Goal: Communication & Community: Answer question/provide support

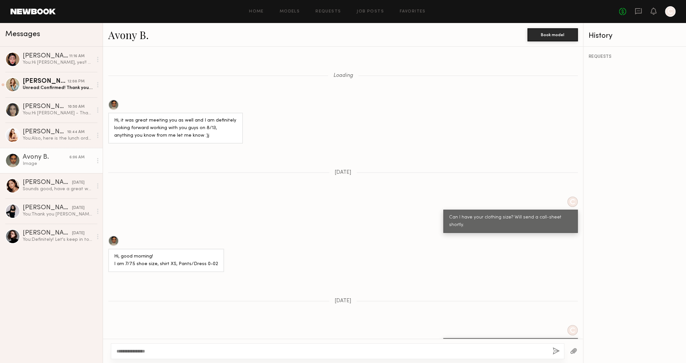
scroll to position [458, 0]
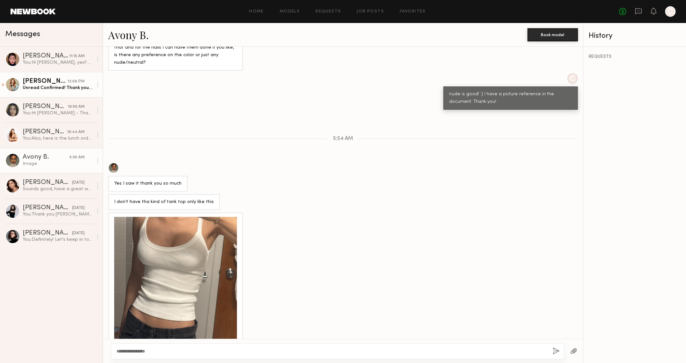
click at [67, 84] on div "[PERSON_NAME]" at bounding box center [45, 81] width 45 height 7
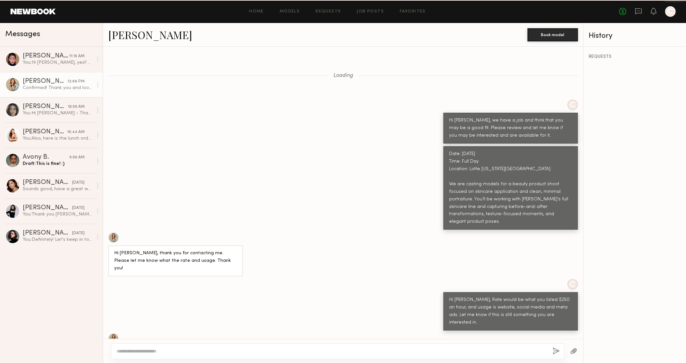
scroll to position [888, 0]
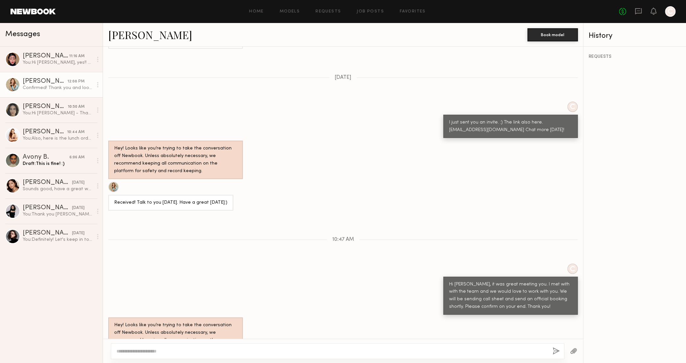
click at [64, 91] on link "[PERSON_NAME] 12:08 PM Confirmed! Thank you and looking forward to it!:)" at bounding box center [51, 84] width 103 height 25
click at [54, 65] on div "You: Hi [PERSON_NAME], yes!! We will be sending the official booking shortly! J…" at bounding box center [58, 63] width 70 height 6
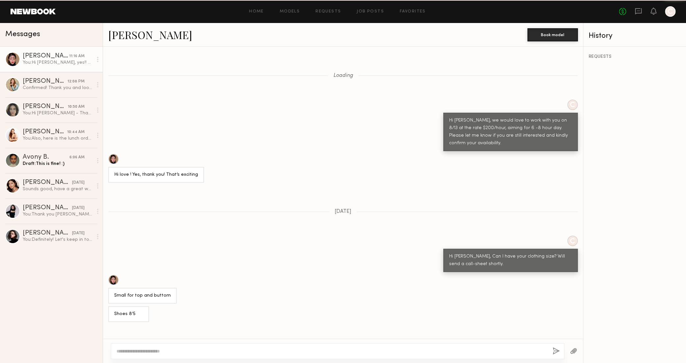
scroll to position [609, 0]
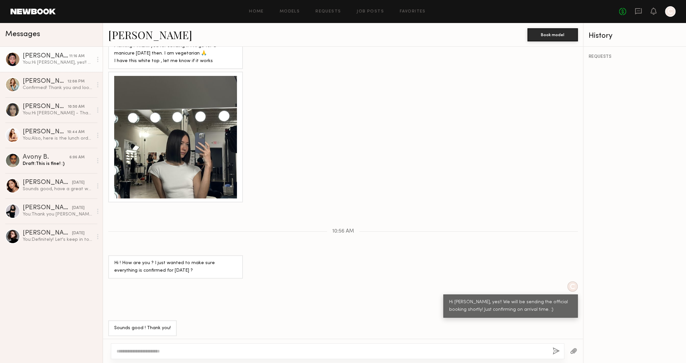
click at [143, 353] on textarea at bounding box center [331, 351] width 431 height 7
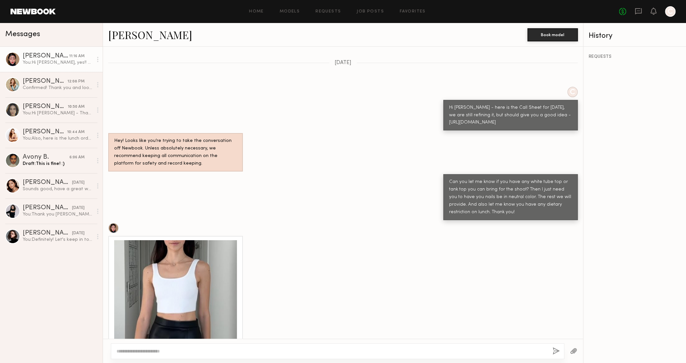
scroll to position [243, 0]
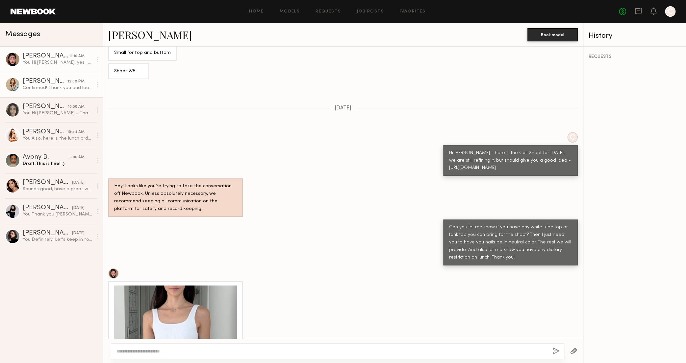
click at [48, 91] on link "[PERSON_NAME] 12:08 PM Confirmed! Thank you and looking forward to it!:)" at bounding box center [51, 84] width 103 height 25
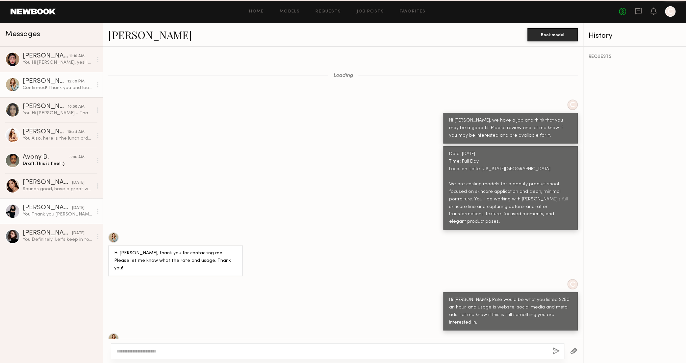
scroll to position [888, 0]
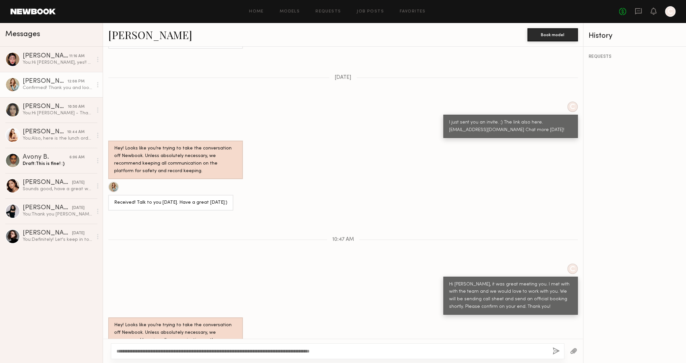
type textarea "**********"
click at [552, 353] on button "button" at bounding box center [555, 352] width 7 height 8
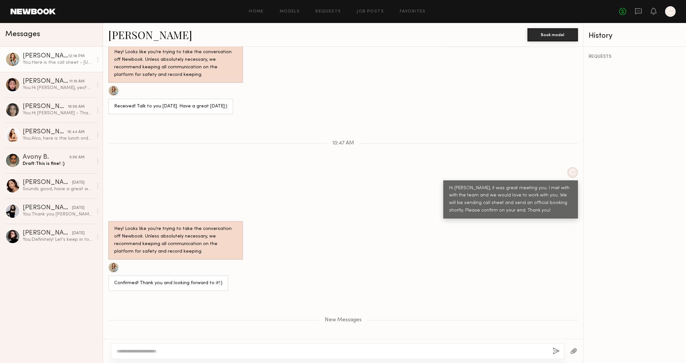
scroll to position [1026, 0]
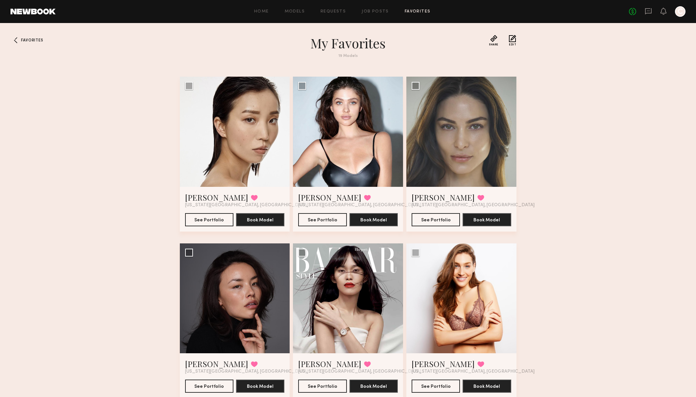
scroll to position [383, 0]
